Goal: Task Accomplishment & Management: Manage account settings

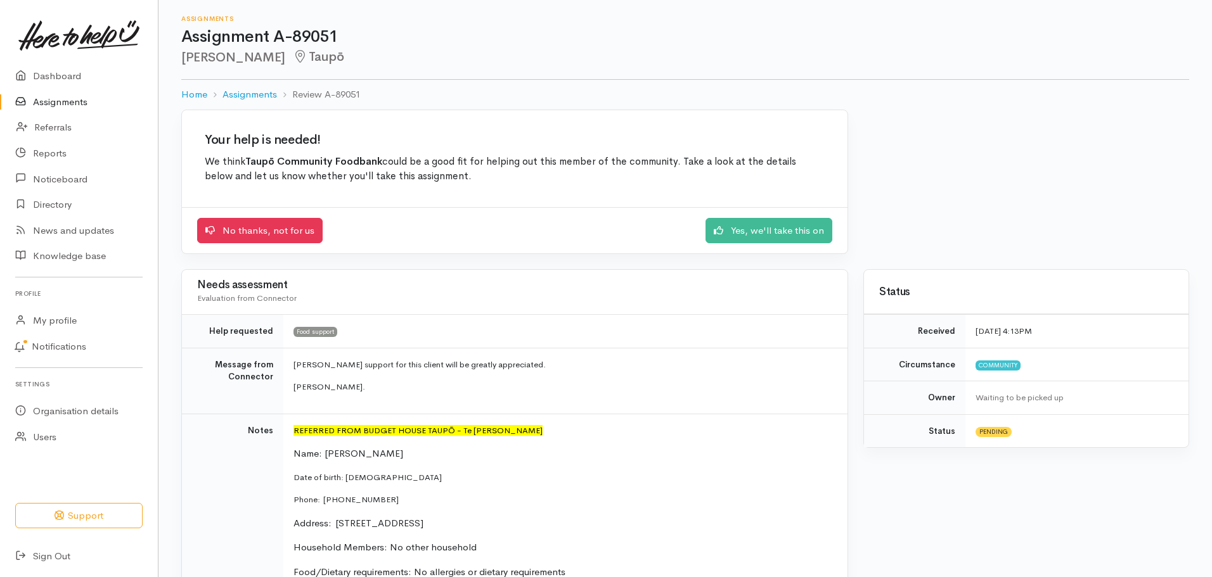
click at [68, 103] on link "Assignments" at bounding box center [79, 102] width 158 height 26
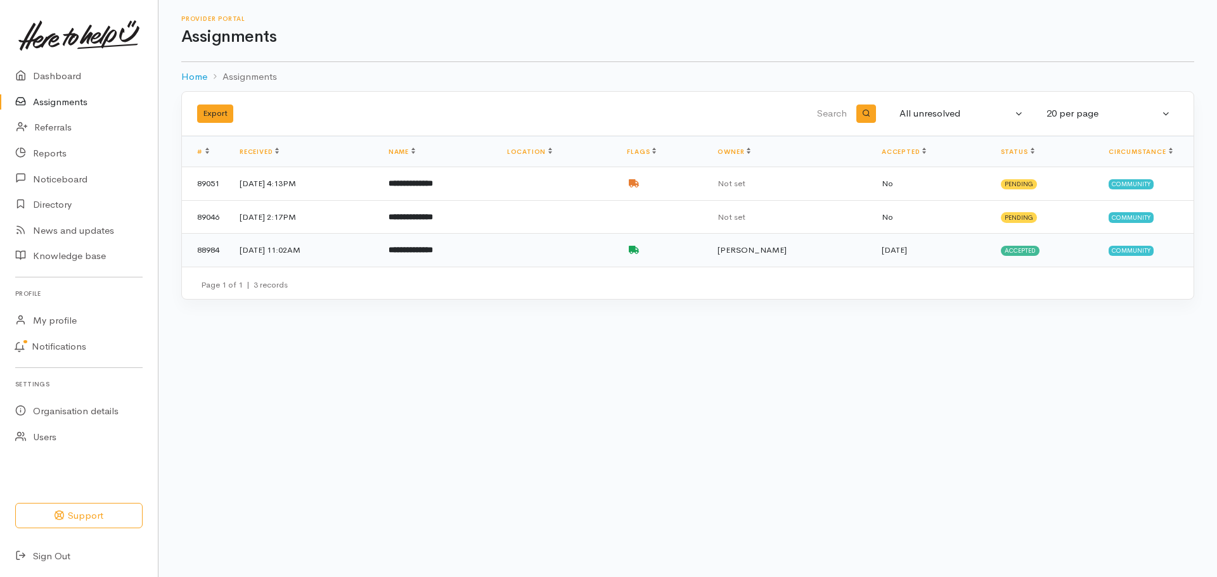
click at [497, 257] on td "**********" at bounding box center [437, 250] width 119 height 33
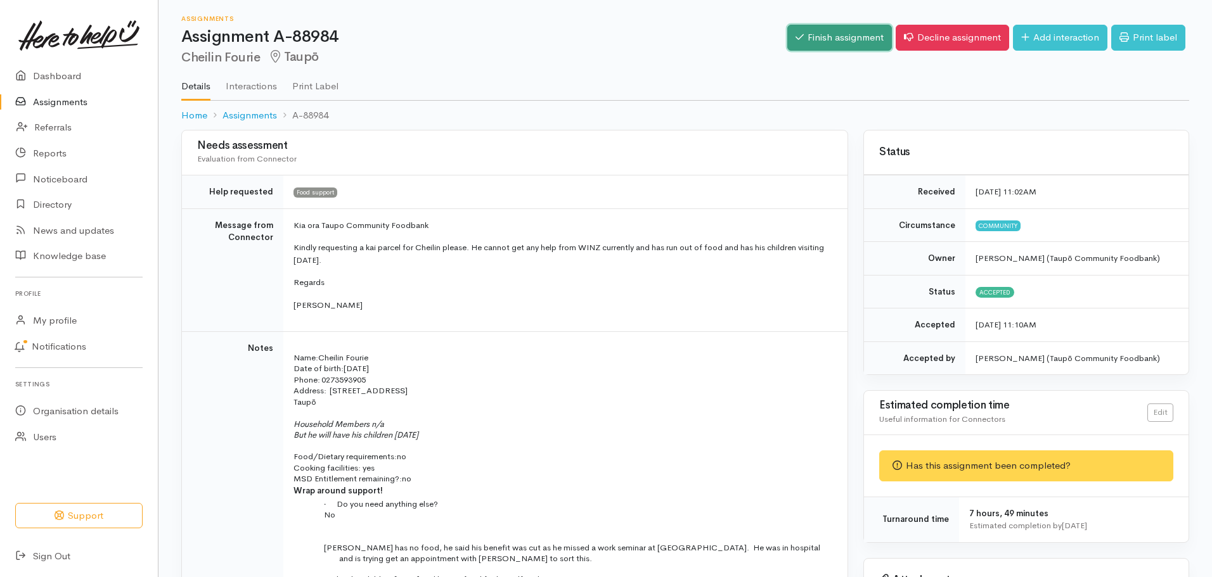
click at [847, 32] on link "Finish assignment" at bounding box center [839, 38] width 105 height 26
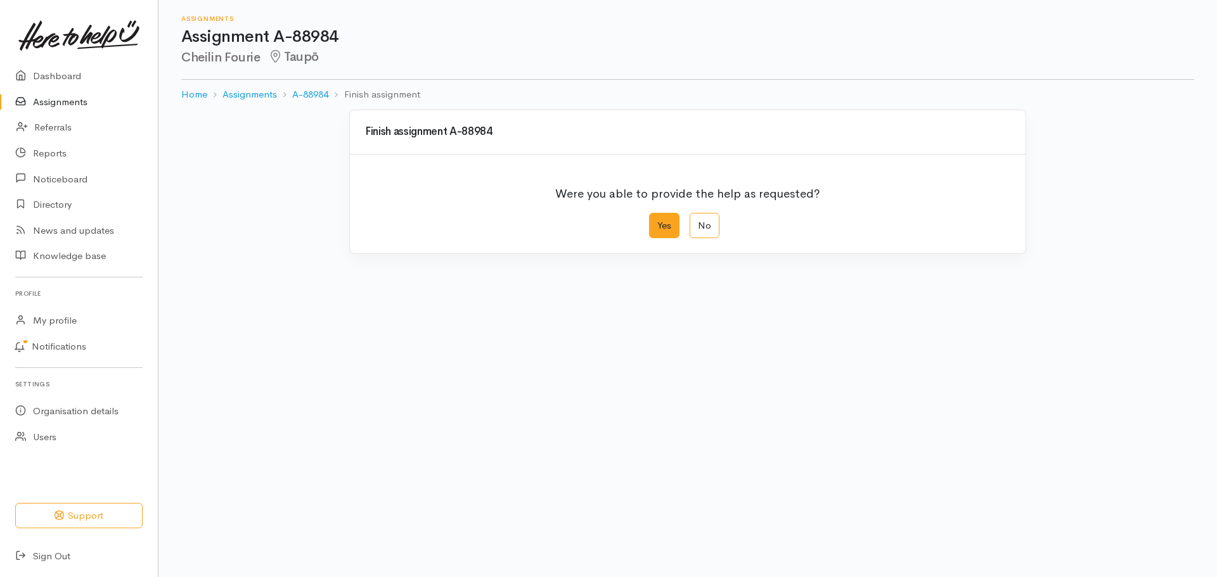
click at [661, 226] on label "Yes" at bounding box center [664, 226] width 30 height 26
click at [657, 221] on input "Yes" at bounding box center [653, 217] width 8 height 8
radio input "true"
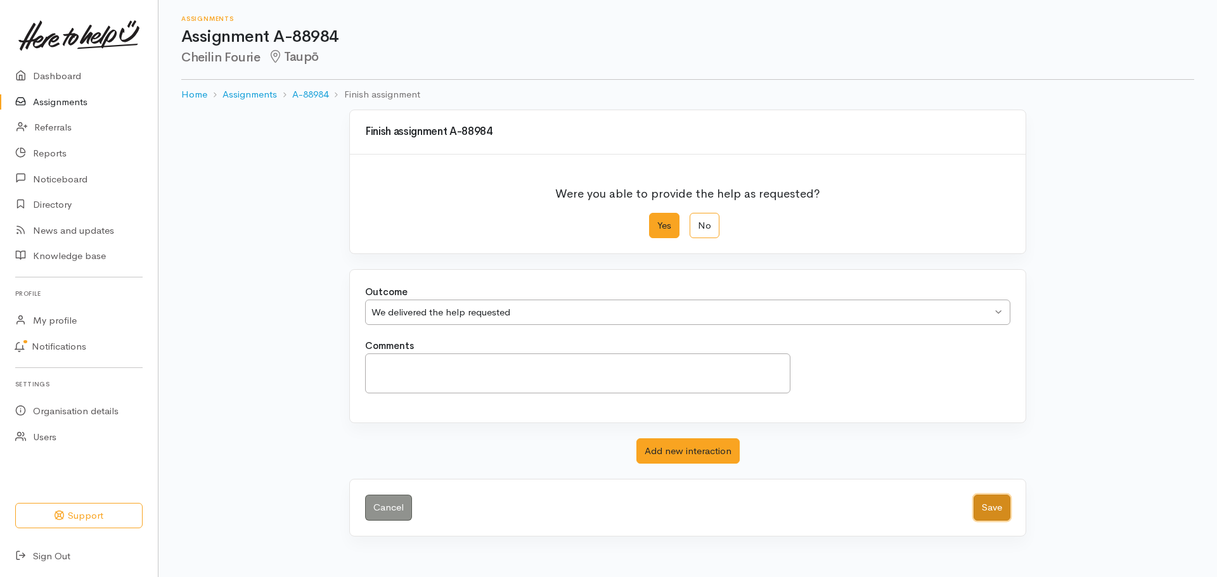
click at [991, 504] on button "Save" at bounding box center [991, 508] width 37 height 26
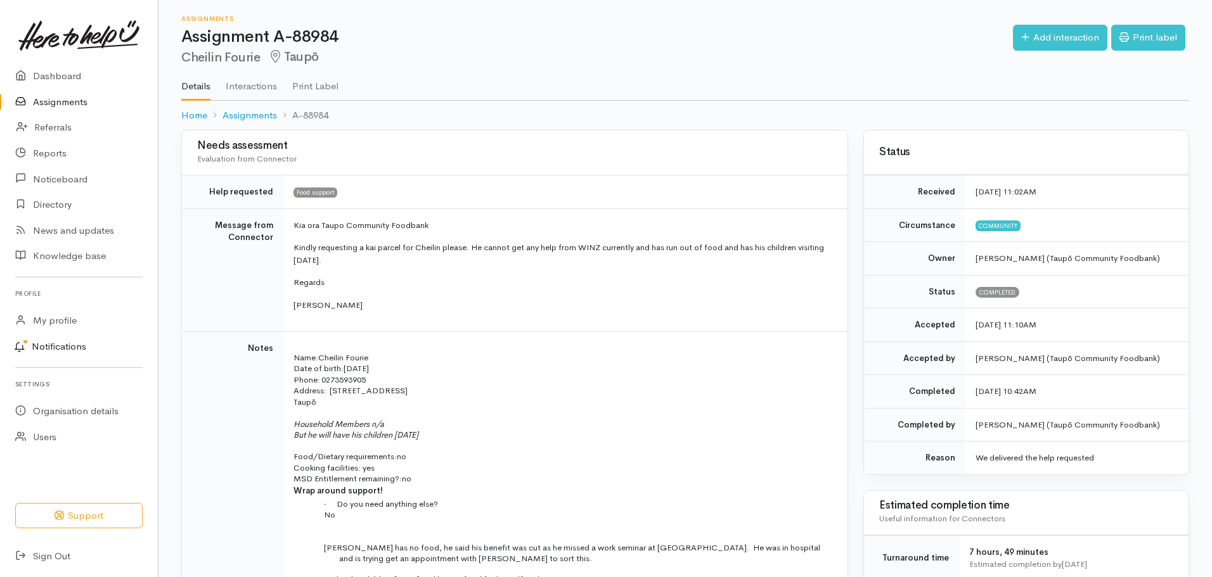
click at [73, 347] on link "Notifications" at bounding box center [77, 347] width 162 height 27
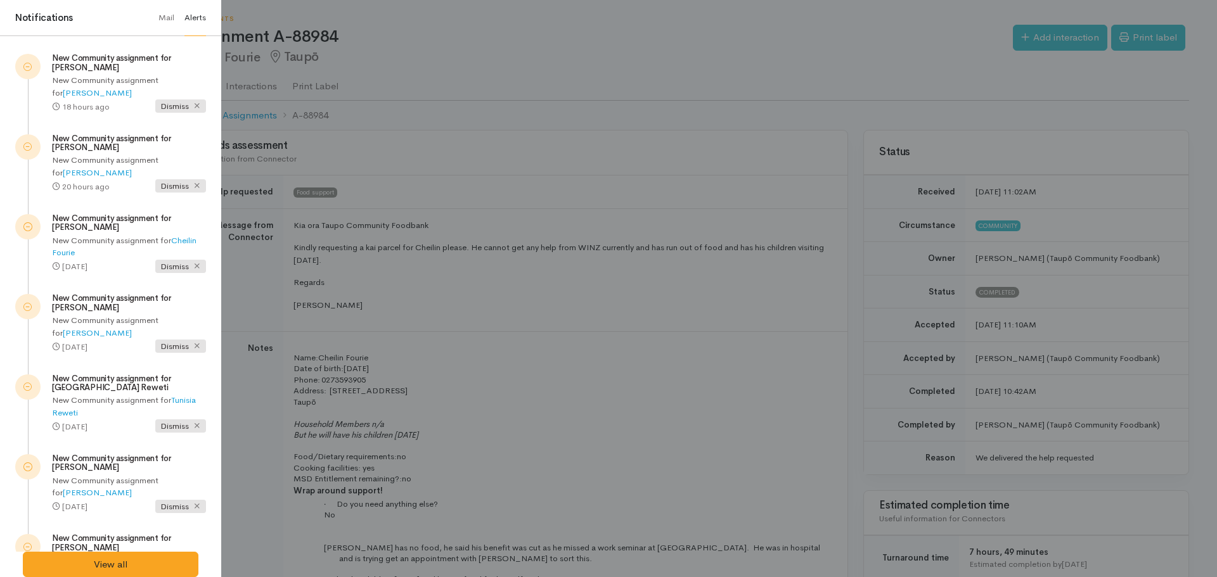
click at [594, 453] on div at bounding box center [608, 288] width 1217 height 577
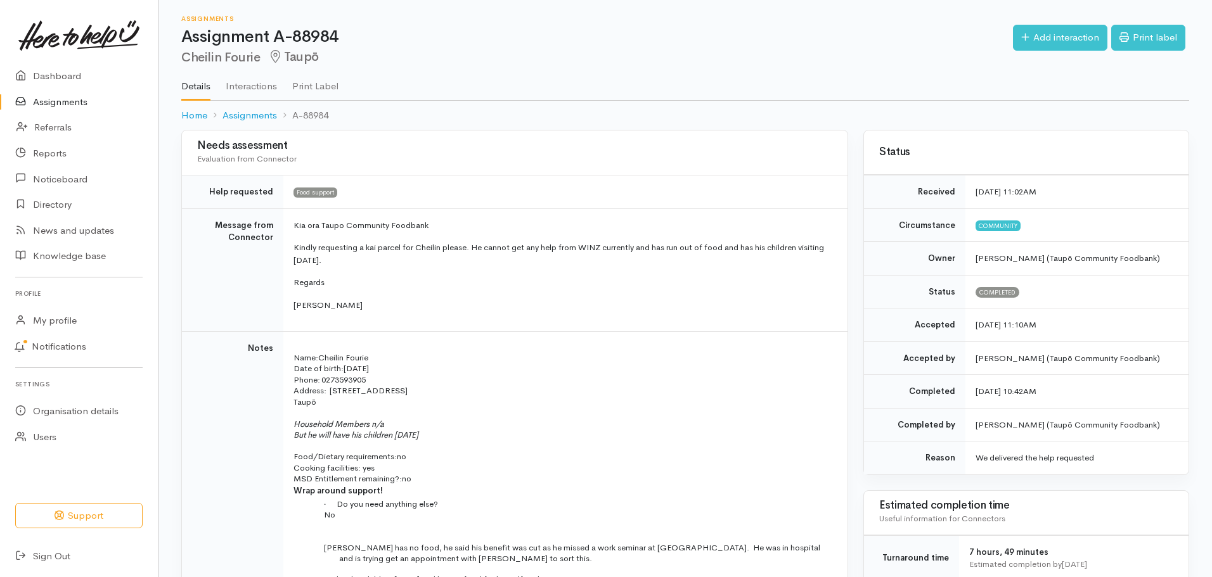
click at [79, 99] on link "Assignments" at bounding box center [79, 102] width 158 height 26
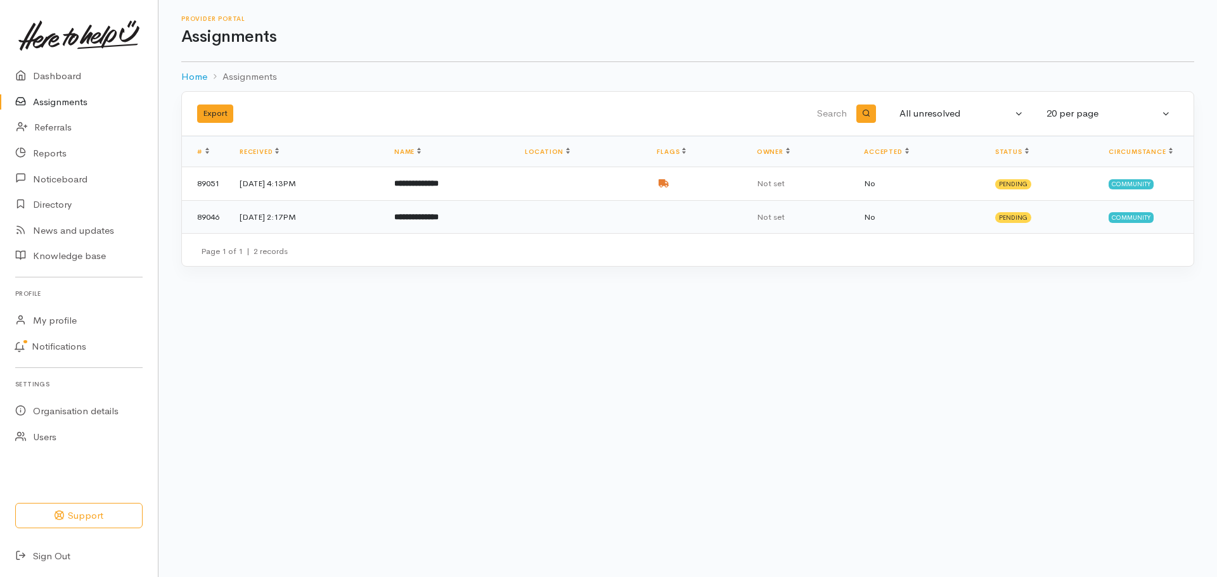
click at [601, 207] on td at bounding box center [581, 216] width 132 height 33
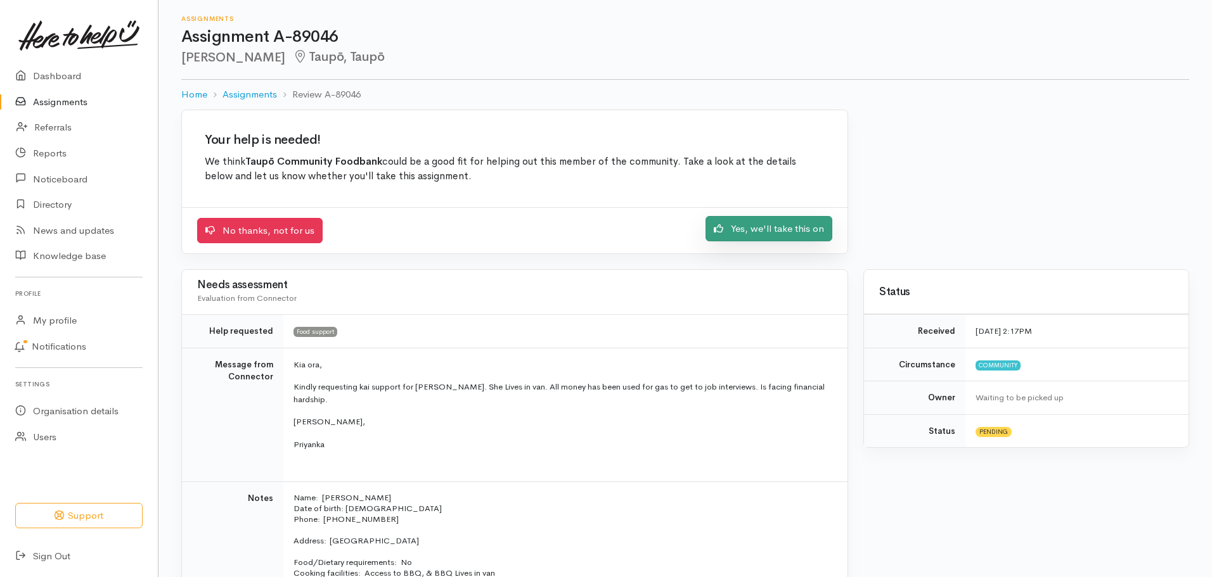
click at [778, 227] on link "Yes, we'll take this on" at bounding box center [768, 229] width 127 height 26
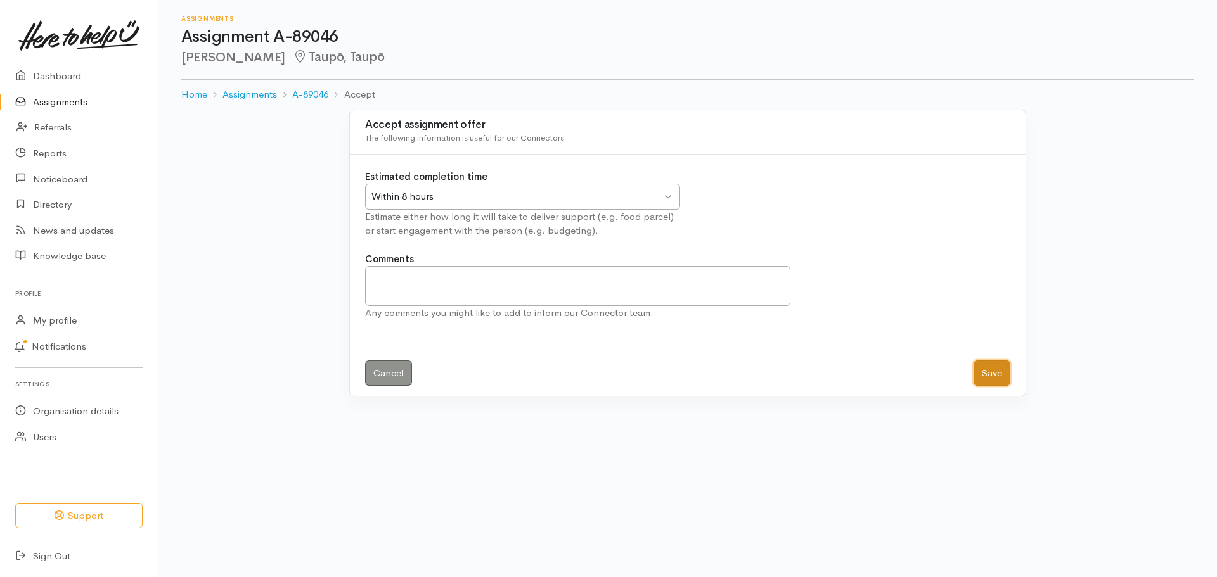
click at [991, 374] on button "Save" at bounding box center [991, 374] width 37 height 26
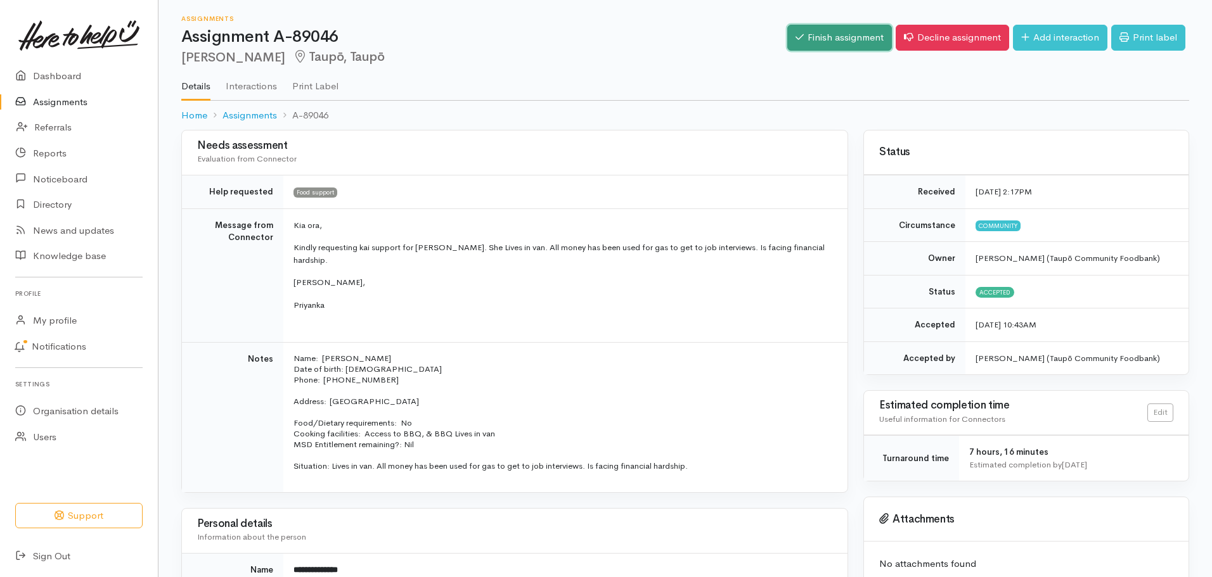
click at [830, 35] on link "Finish assignment" at bounding box center [839, 38] width 105 height 26
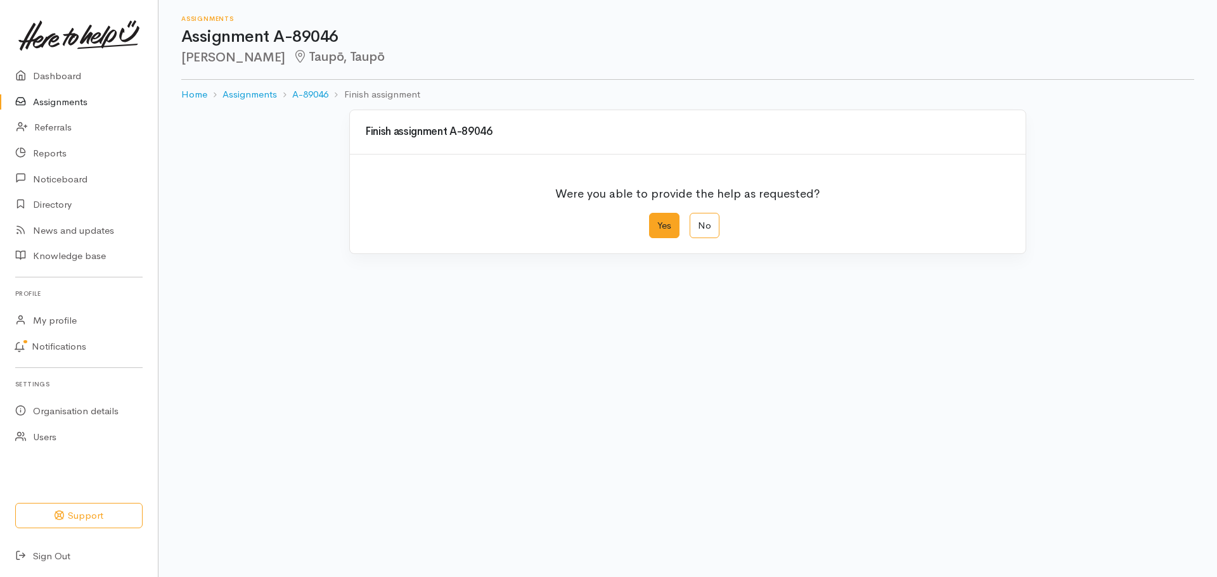
click at [658, 224] on label "Yes" at bounding box center [664, 226] width 30 height 26
click at [657, 221] on input "Yes" at bounding box center [653, 217] width 8 height 8
radio input "true"
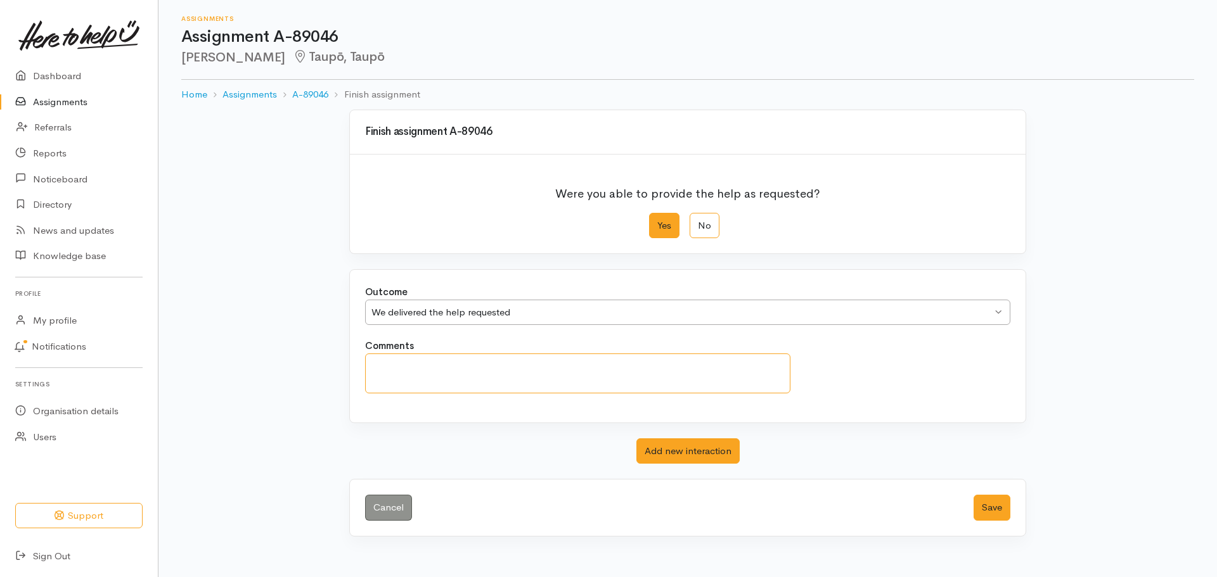
click at [463, 359] on textarea "Comments" at bounding box center [577, 374] width 425 height 40
type textarea "N"
type textarea "HTHU please refer to a Taupo Budget Service in future"
click at [997, 508] on button "Save" at bounding box center [991, 508] width 37 height 26
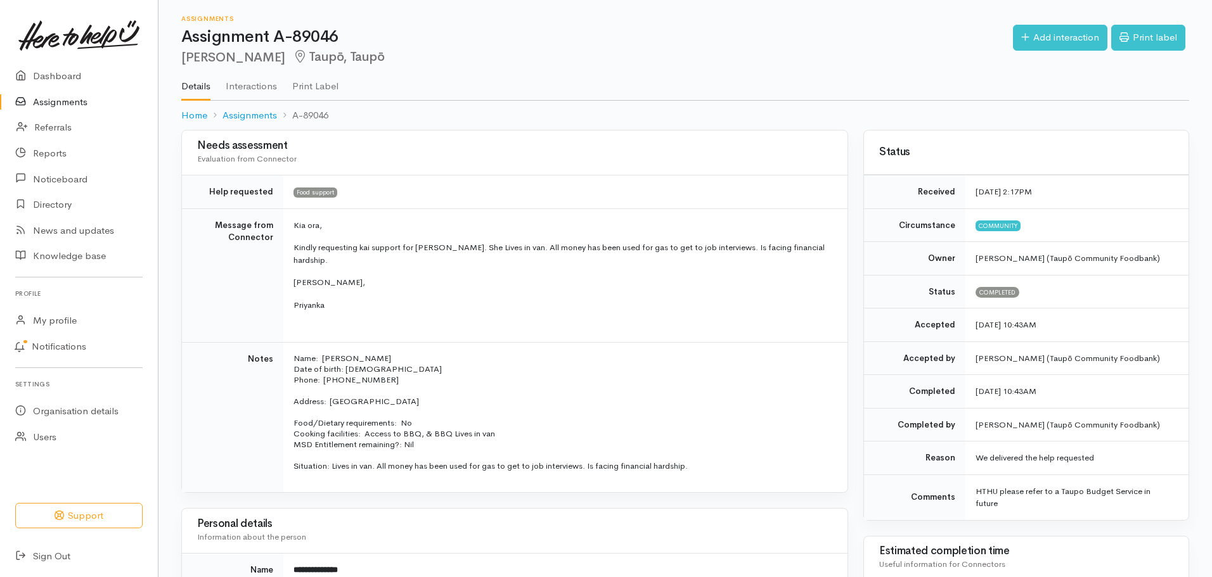
click at [57, 105] on link "Assignments" at bounding box center [79, 102] width 158 height 26
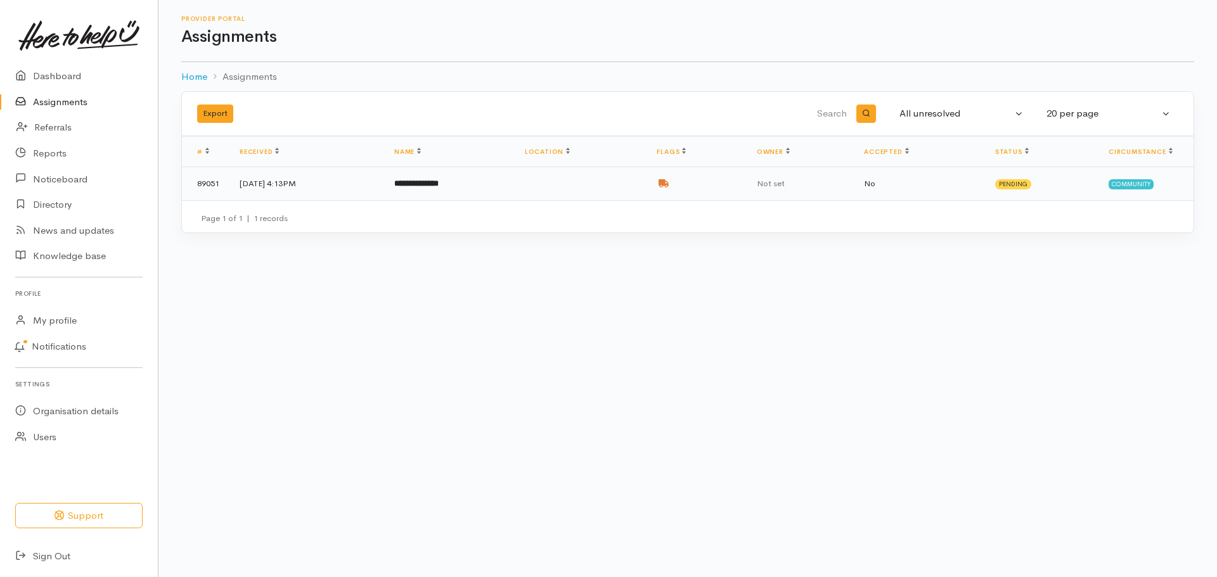
click at [568, 186] on td at bounding box center [581, 183] width 132 height 33
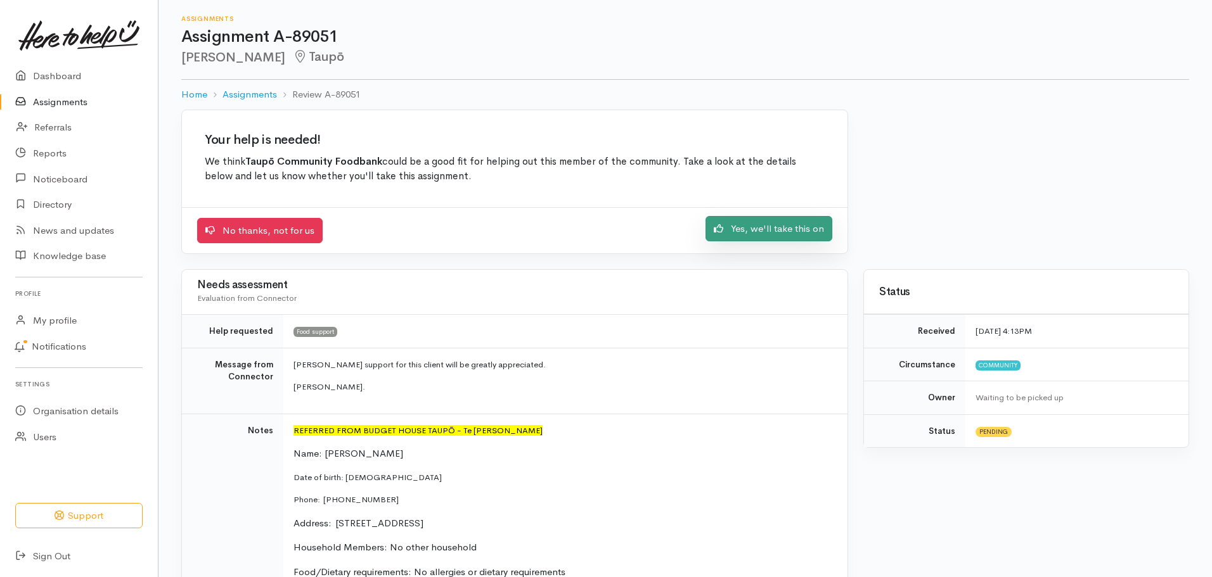
click at [790, 224] on link "Yes, we'll take this on" at bounding box center [768, 229] width 127 height 26
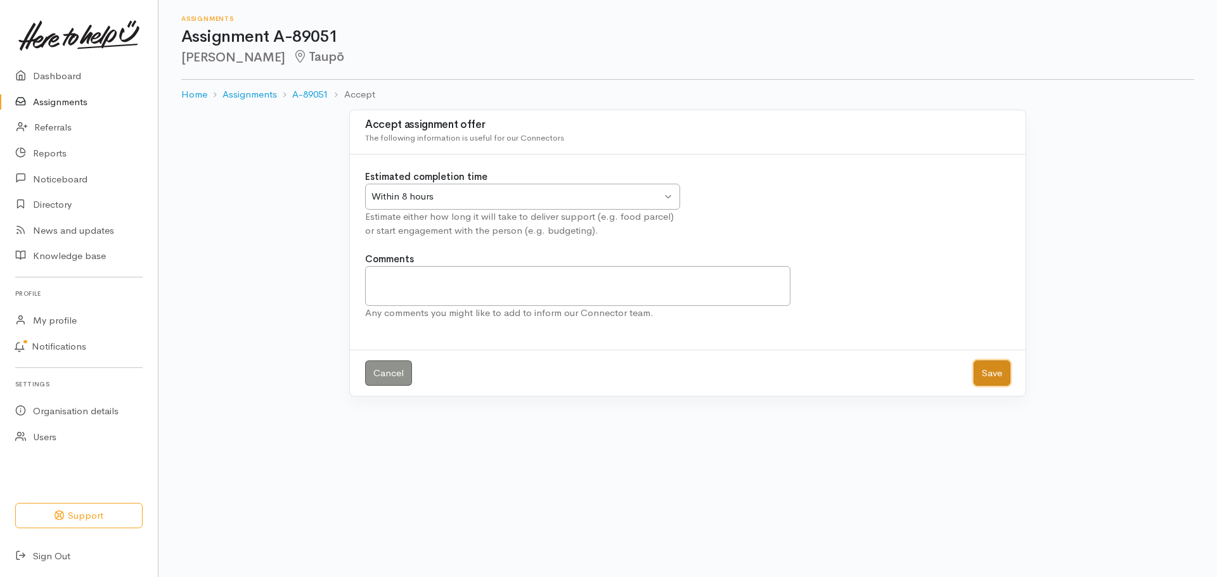
click at [993, 371] on button "Save" at bounding box center [991, 374] width 37 height 26
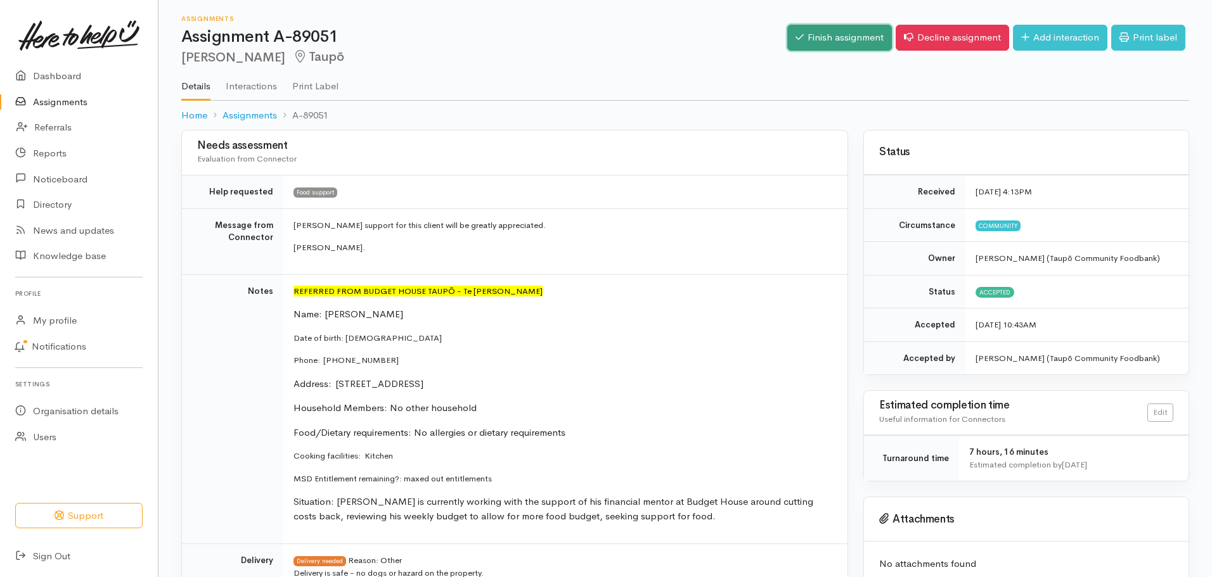
click at [822, 29] on link "Finish assignment" at bounding box center [839, 38] width 105 height 26
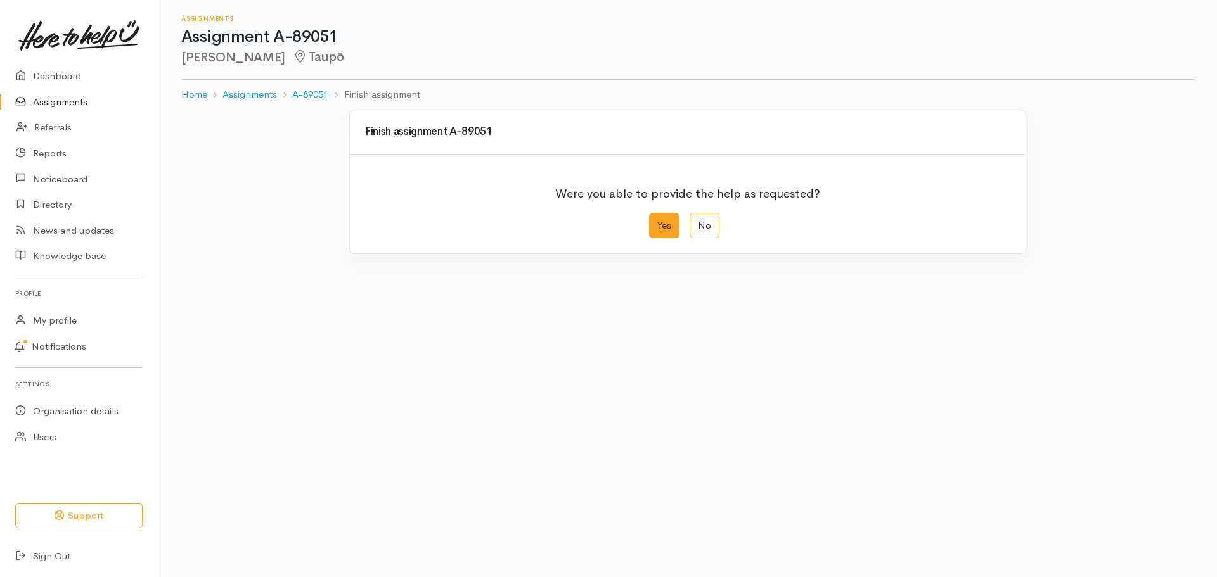
click at [661, 222] on label "Yes" at bounding box center [664, 226] width 30 height 26
click at [657, 221] on input "Yes" at bounding box center [653, 217] width 8 height 8
radio input "true"
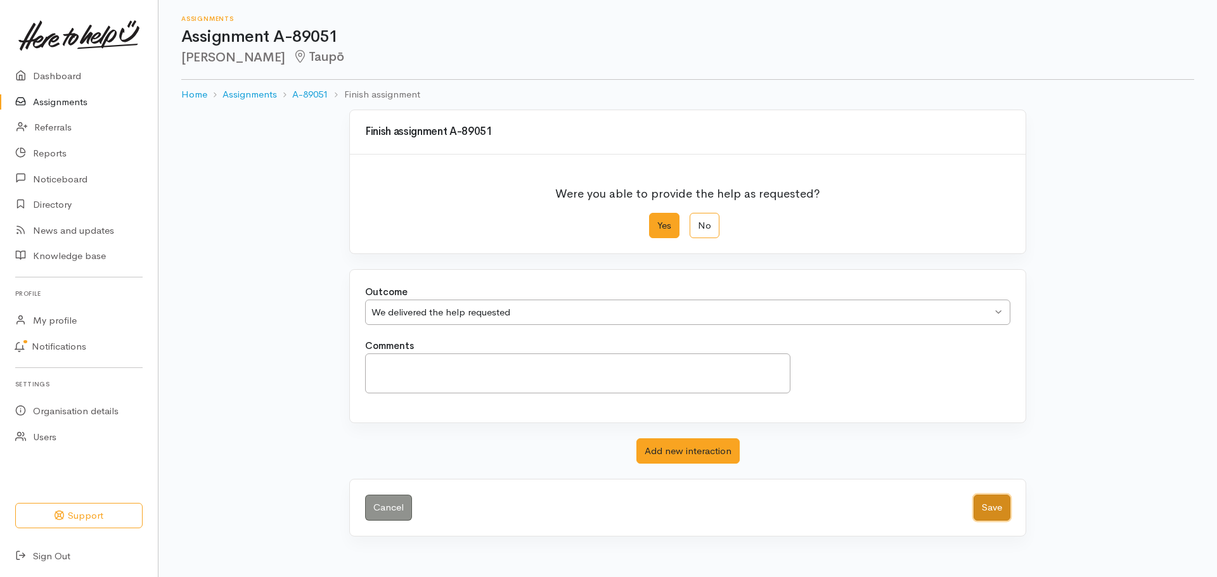
click at [1000, 508] on button "Save" at bounding box center [991, 508] width 37 height 26
